Goal: Find contact information

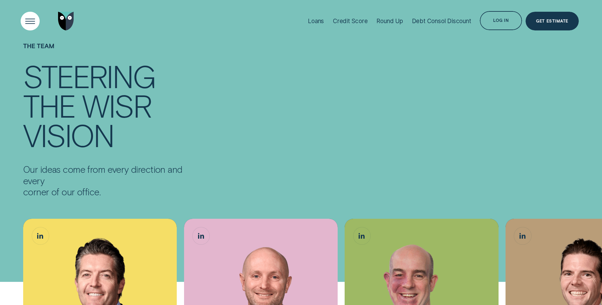
click at [31, 20] on div "Open Menu" at bounding box center [30, 21] width 27 height 27
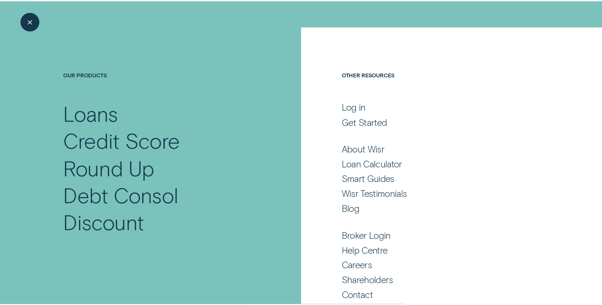
scroll to position [24, 0]
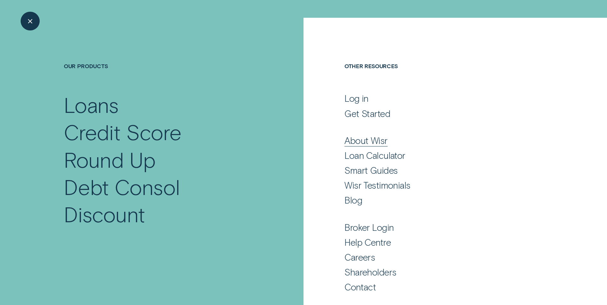
click at [355, 139] on div "About Wisr" at bounding box center [365, 140] width 43 height 11
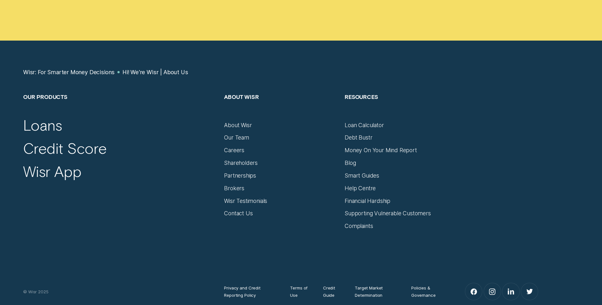
scroll to position [4299, 0]
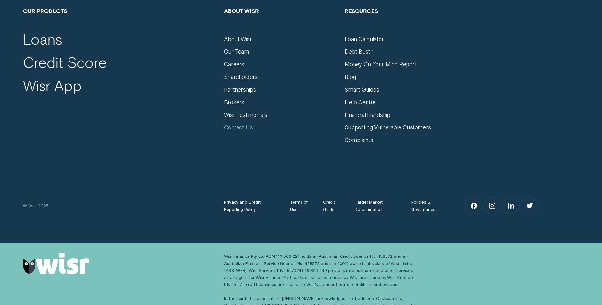
click at [243, 124] on div "Contact Us" at bounding box center [238, 127] width 29 height 7
